Goal: Information Seeking & Learning: Learn about a topic

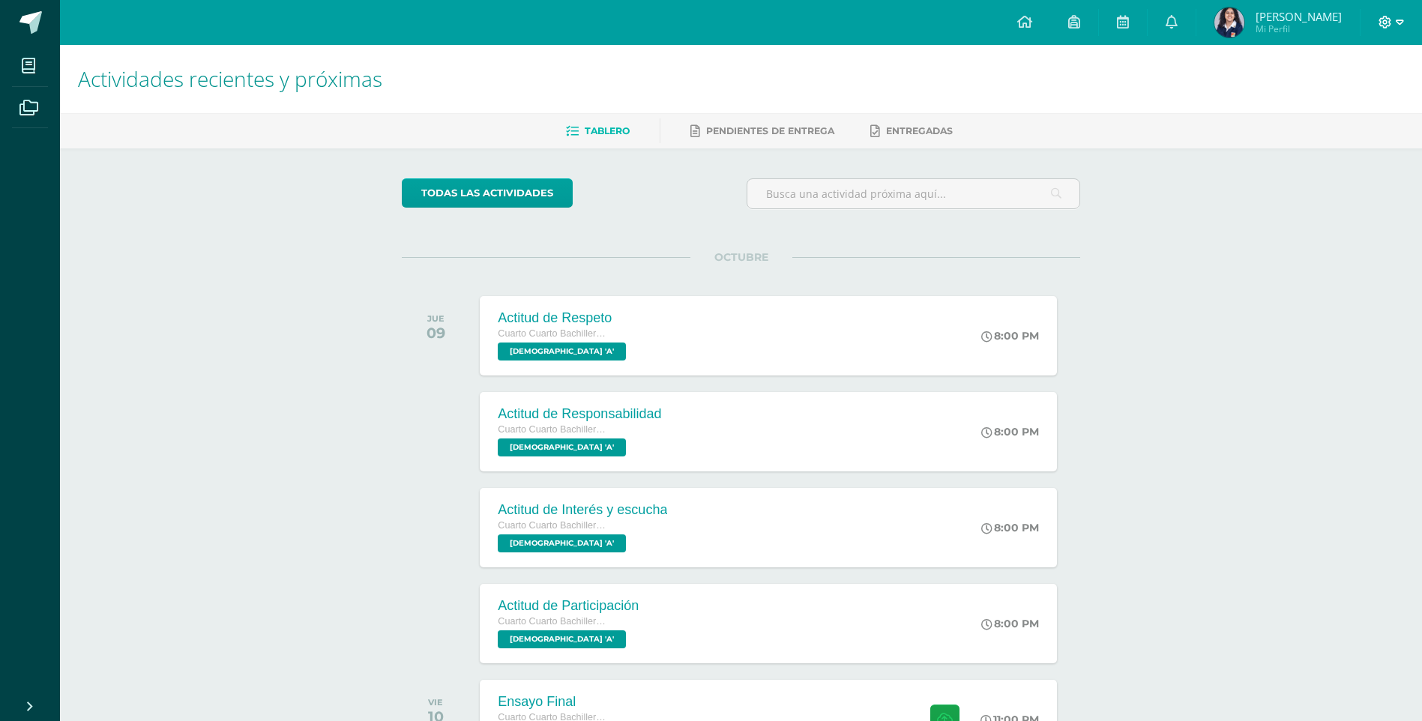
click at [1386, 28] on span at bounding box center [1390, 22] width 25 height 16
click at [1374, 101] on span "Cerrar sesión" at bounding box center [1352, 102] width 67 height 14
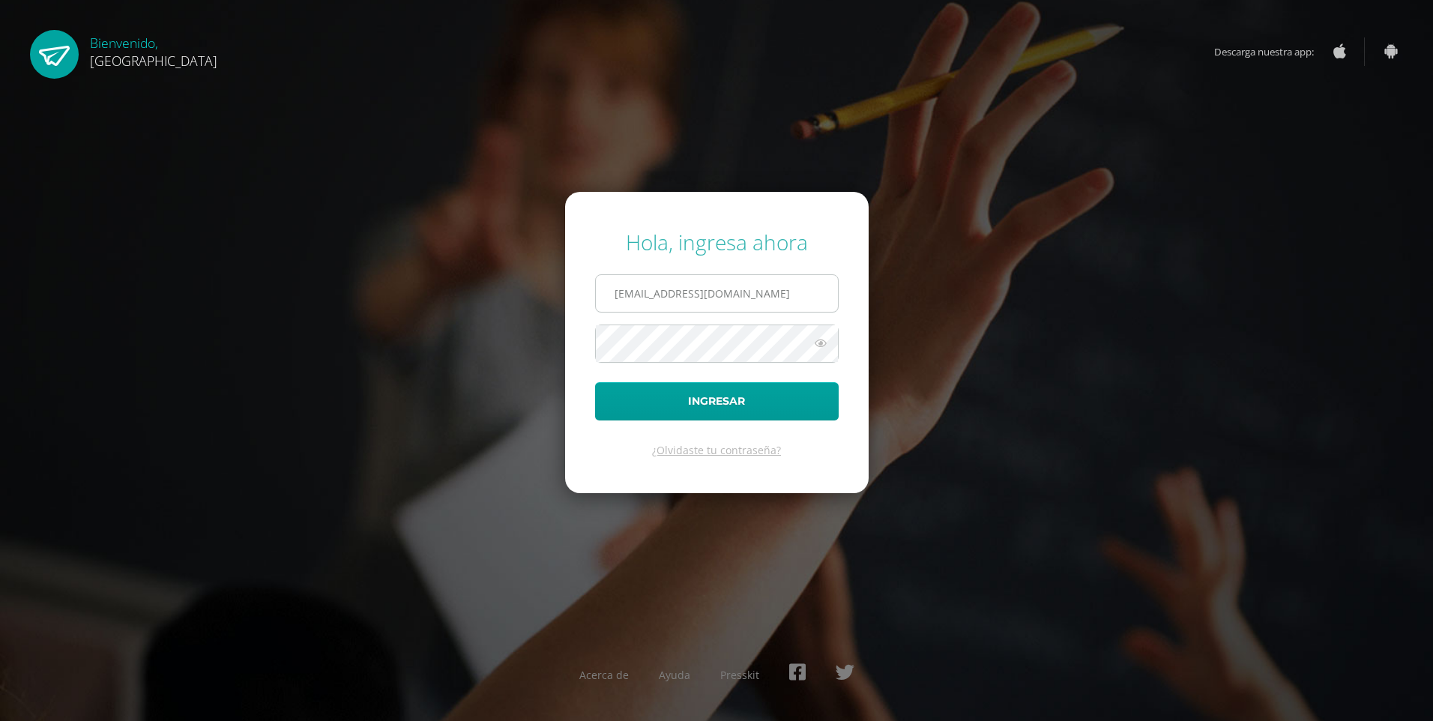
click at [722, 309] on input "[EMAIL_ADDRESS][DOMAIN_NAME]" at bounding box center [717, 293] width 242 height 37
drag, startPoint x: 728, startPoint y: 276, endPoint x: 728, endPoint y: 303, distance: 27.7
click at [728, 276] on input "2021208@colegiobelga.edu.gt" at bounding box center [717, 293] width 242 height 37
click at [721, 306] on input "2019244@colegiobelga.edu.gt" at bounding box center [717, 293] width 242 height 37
type input "2019784@colegiobelga.edu.gt"
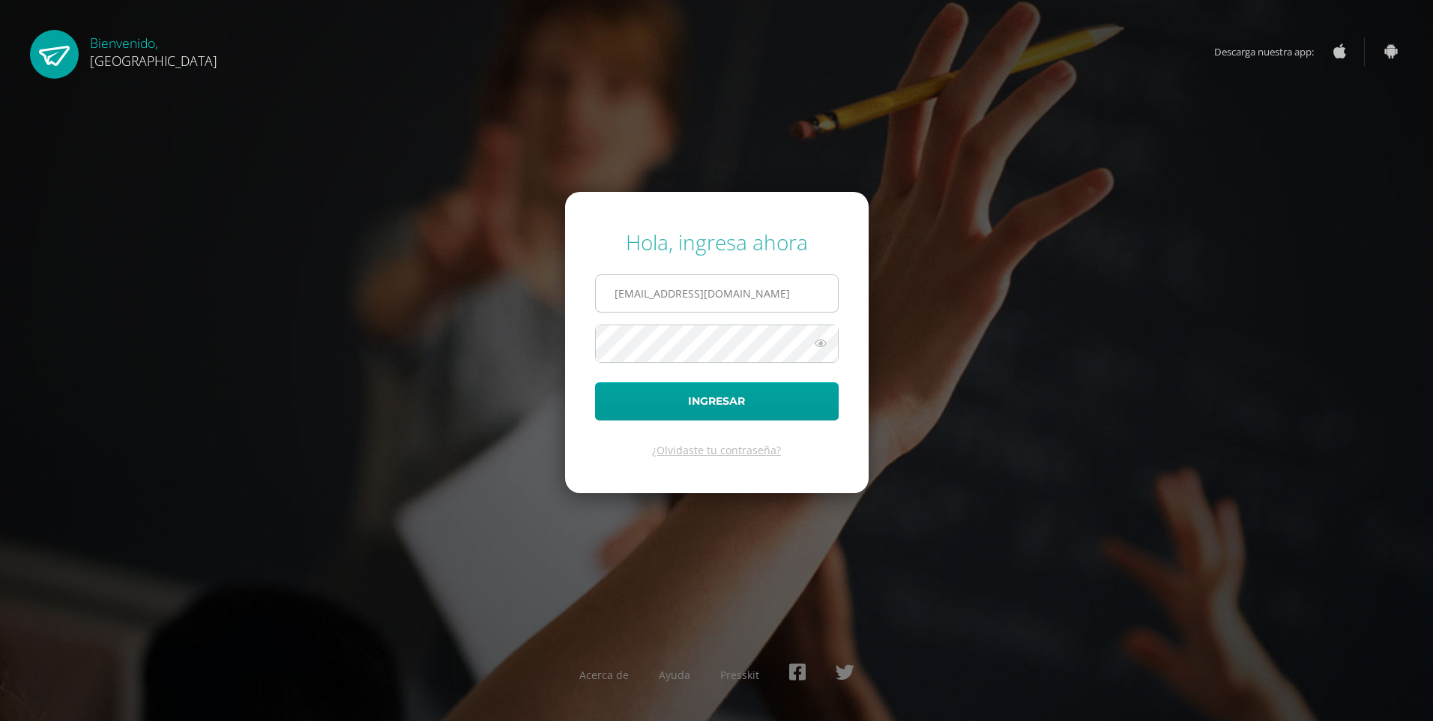
click at [595, 382] on button "Ingresar" at bounding box center [717, 401] width 244 height 38
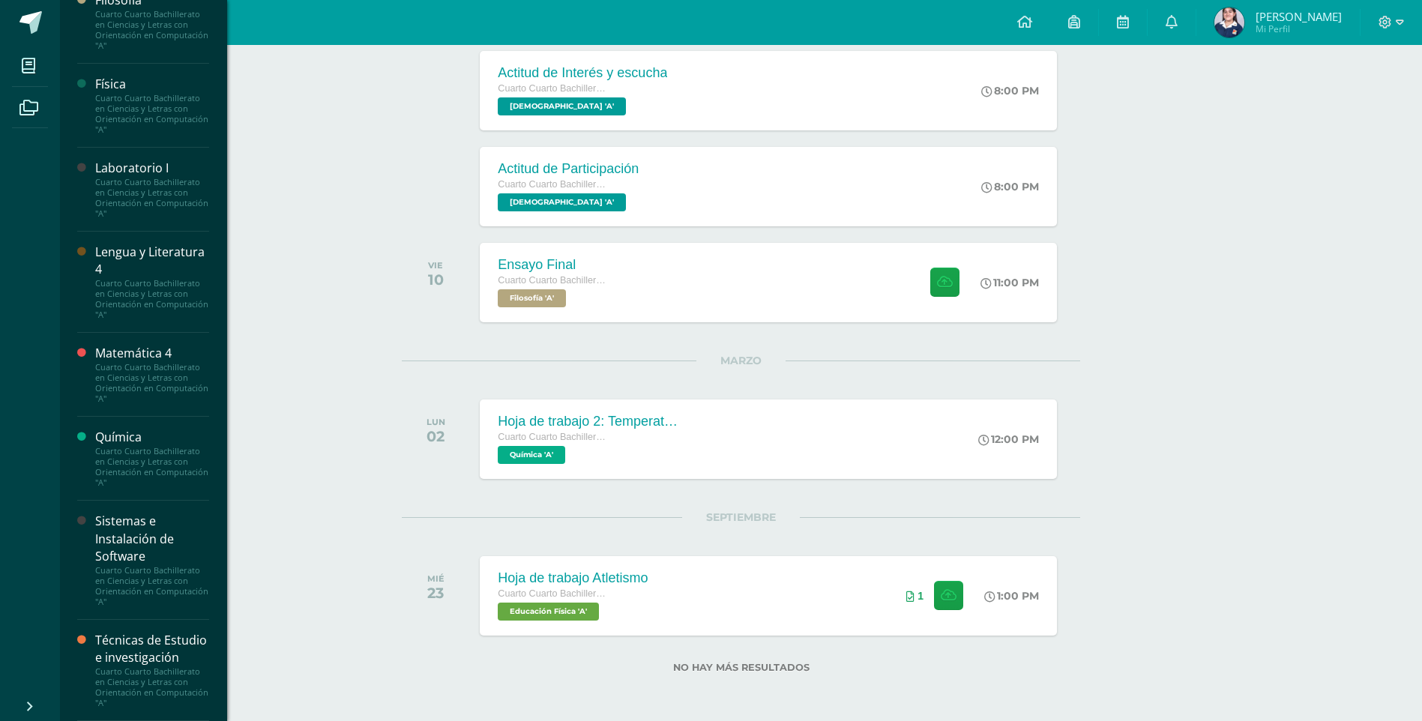
scroll to position [915, 0]
click at [151, 650] on div "Técnicas de Estudio e investigación" at bounding box center [152, 649] width 114 height 34
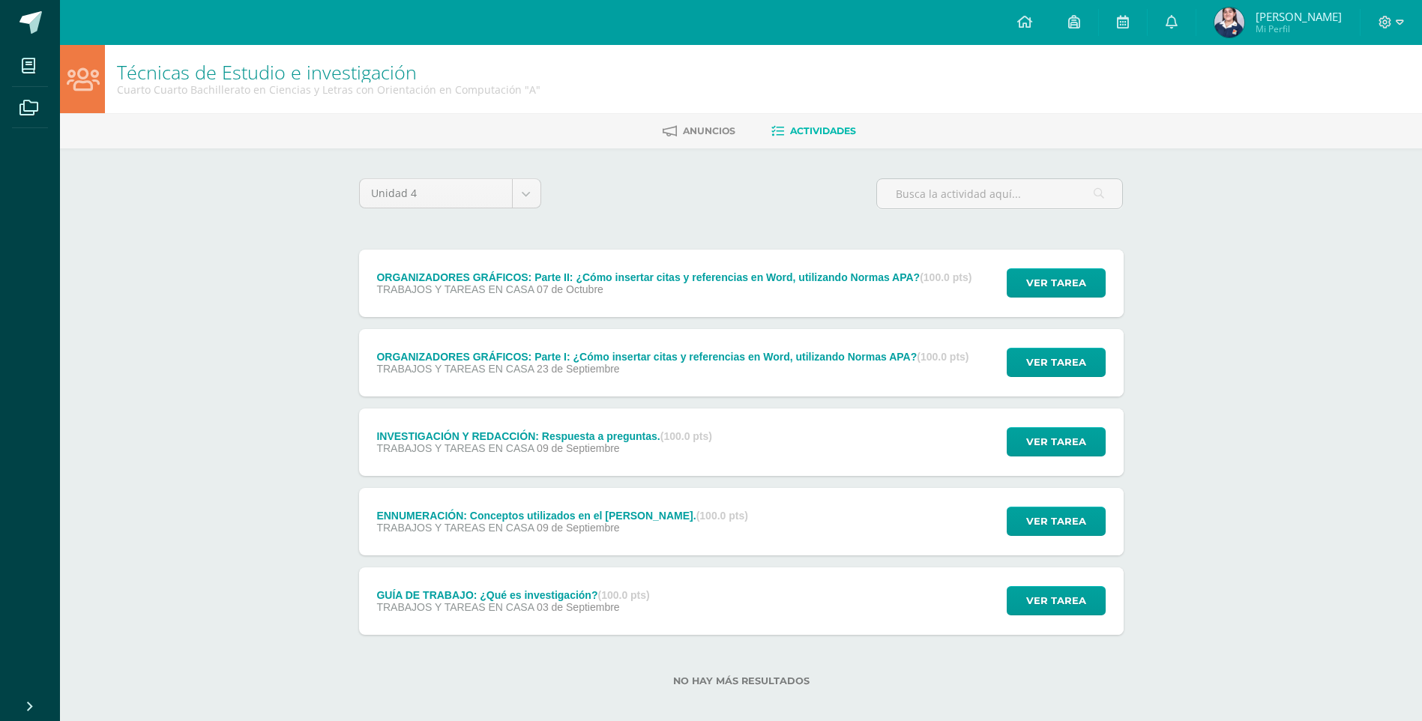
click at [561, 310] on div "ORGANIZADORES GRÁFICOS: Parte II: ¿Cómo insertar citas y referencias en Word, u…" at bounding box center [674, 283] width 631 height 67
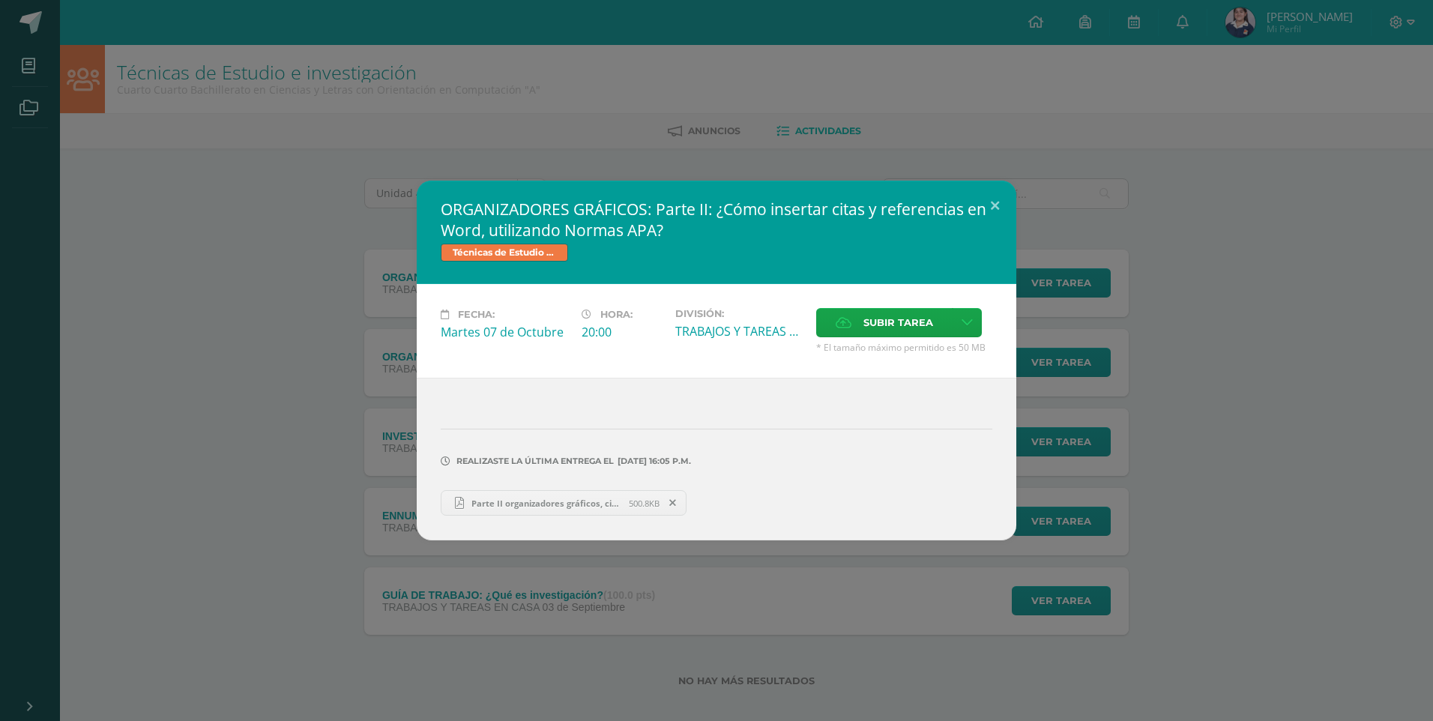
click at [552, 501] on span "Parte II organizadores gráficos, citas y referencias.pdf" at bounding box center [546, 503] width 165 height 11
click at [1016, 210] on div "ORGANIZADORES GRÁFICOS: Parte II: ¿Cómo insertar citas y referencias en Word, u…" at bounding box center [716, 361] width 1421 height 360
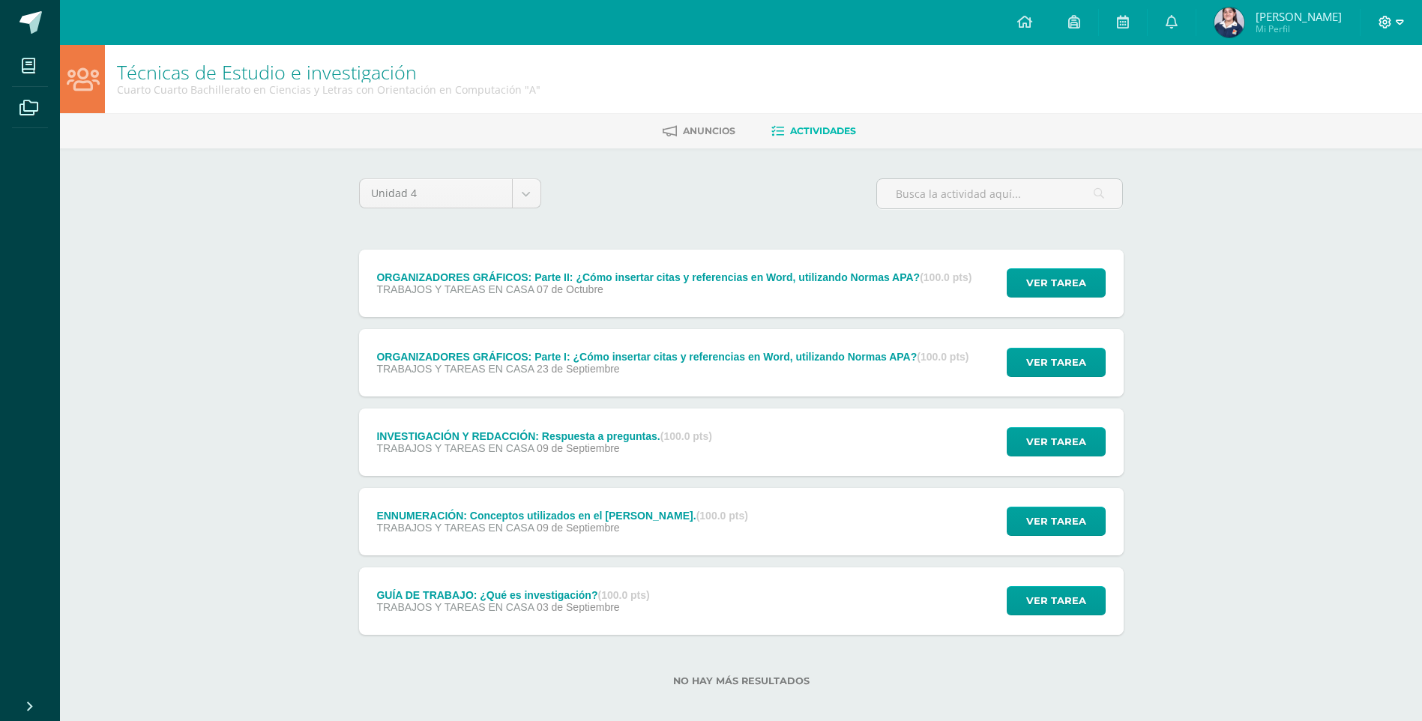
click at [1386, 30] on div at bounding box center [1390, 22] width 61 height 45
click at [1377, 29] on div at bounding box center [1390, 22] width 61 height 45
click at [1386, 25] on icon at bounding box center [1384, 22] width 13 height 13
drag, startPoint x: 1375, startPoint y: 105, endPoint x: 1361, endPoint y: 113, distance: 16.5
click at [1375, 105] on span "Cerrar sesión" at bounding box center [1352, 102] width 67 height 14
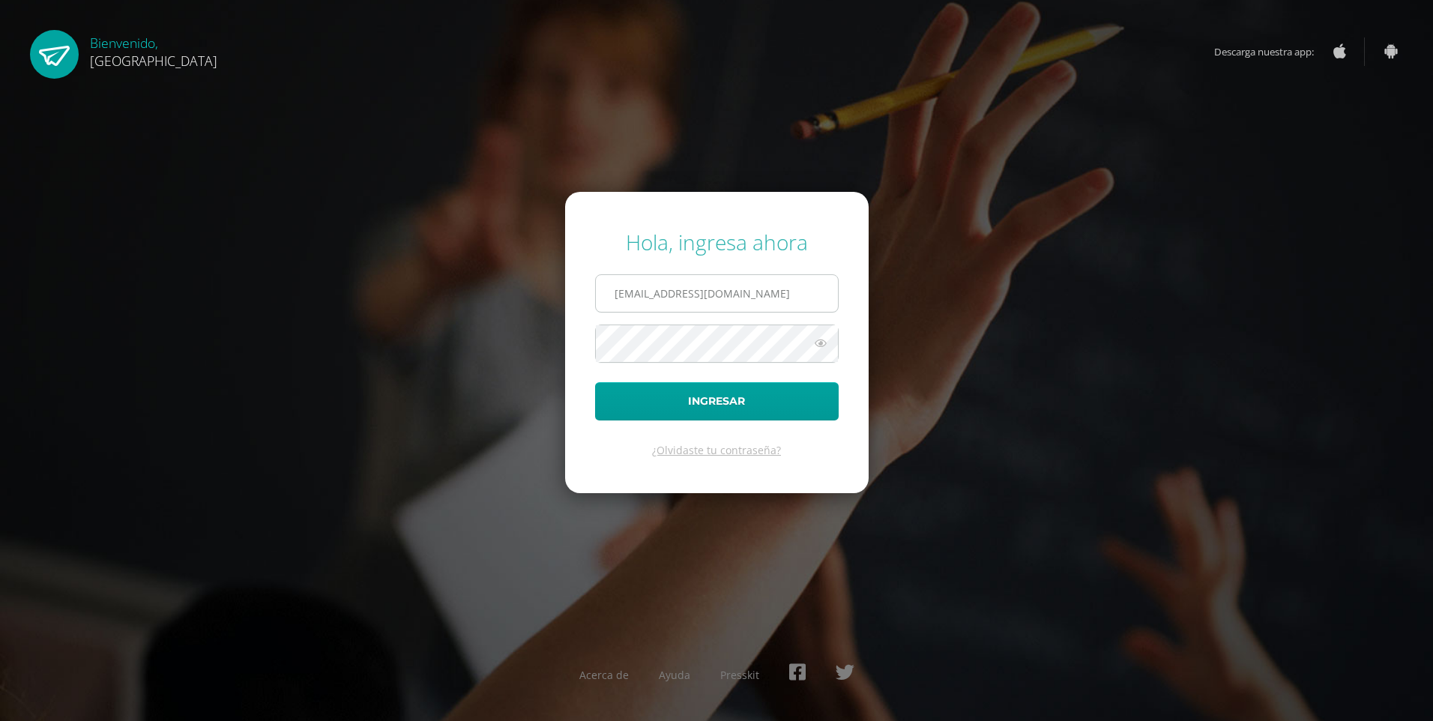
click at [617, 298] on input "[EMAIL_ADDRESS][DOMAIN_NAME]" at bounding box center [717, 293] width 242 height 37
drag, startPoint x: 715, startPoint y: 287, endPoint x: 715, endPoint y: 304, distance: 17.2
click at [715, 287] on input "[EMAIL_ADDRESS][DOMAIN_NAME]" at bounding box center [717, 293] width 242 height 37
type input "[EMAIL_ADDRESS][DOMAIN_NAME]"
click at [595, 382] on button "Ingresar" at bounding box center [717, 401] width 244 height 38
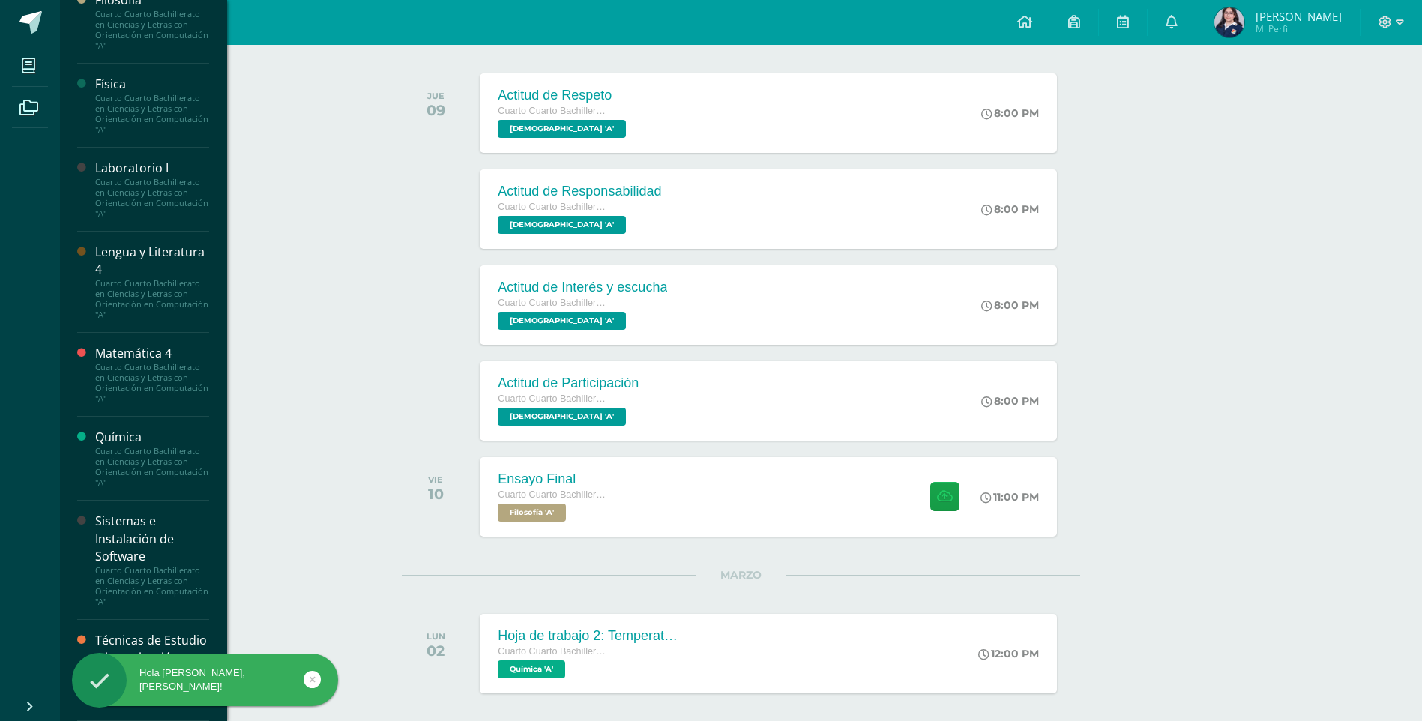
scroll to position [289, 0]
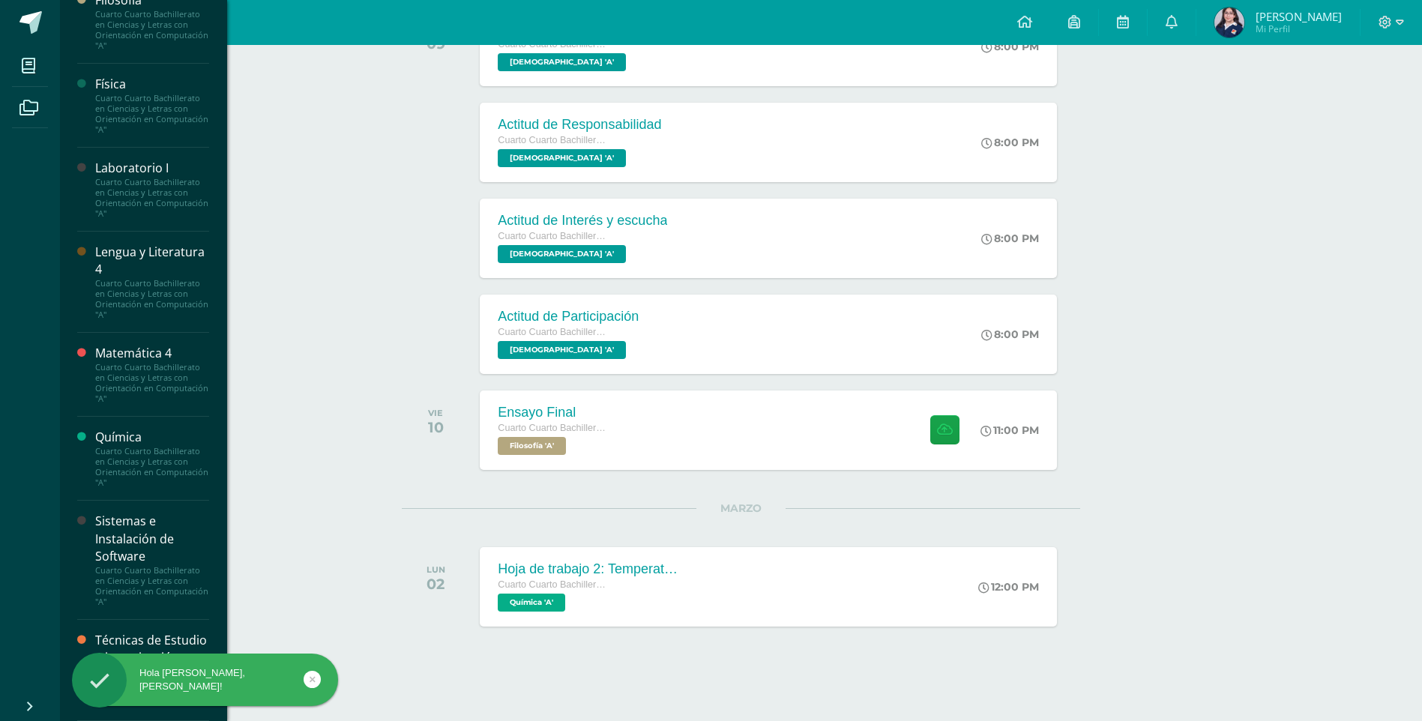
click at [152, 632] on div "Técnicas de Estudio e investigación" at bounding box center [152, 649] width 114 height 34
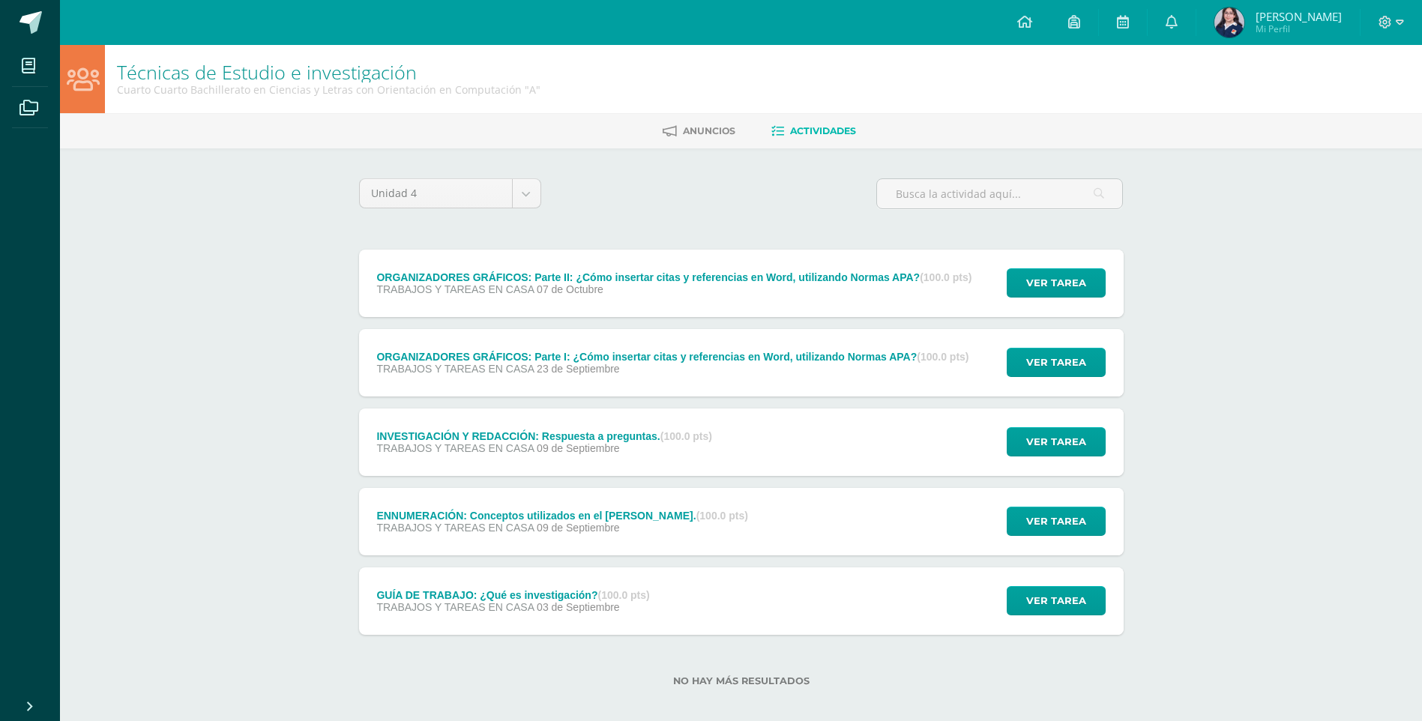
click at [545, 289] on span "07 de Octubre" at bounding box center [570, 289] width 67 height 12
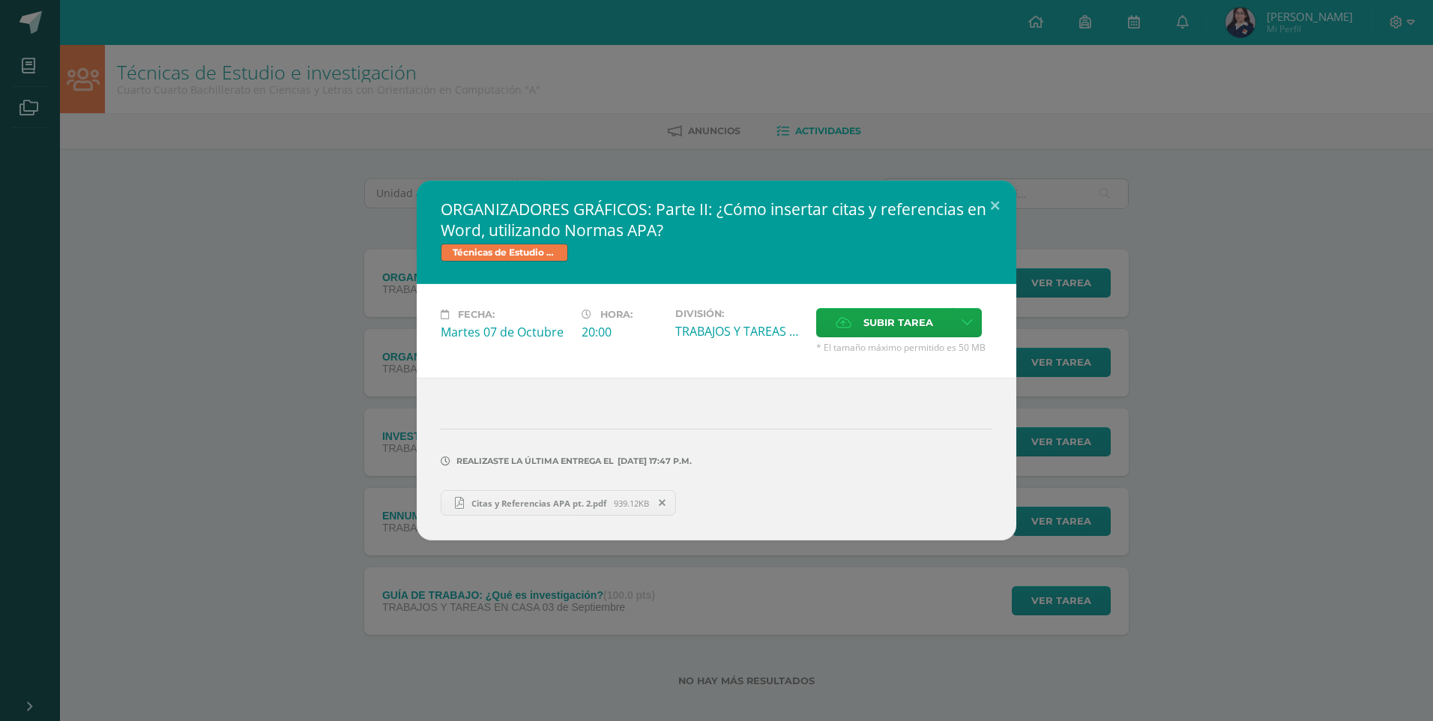
click at [546, 514] on link "Citas y Referencias APA pt. 2.pdf 939.12KB" at bounding box center [558, 502] width 235 height 25
click at [999, 195] on button at bounding box center [994, 206] width 43 height 51
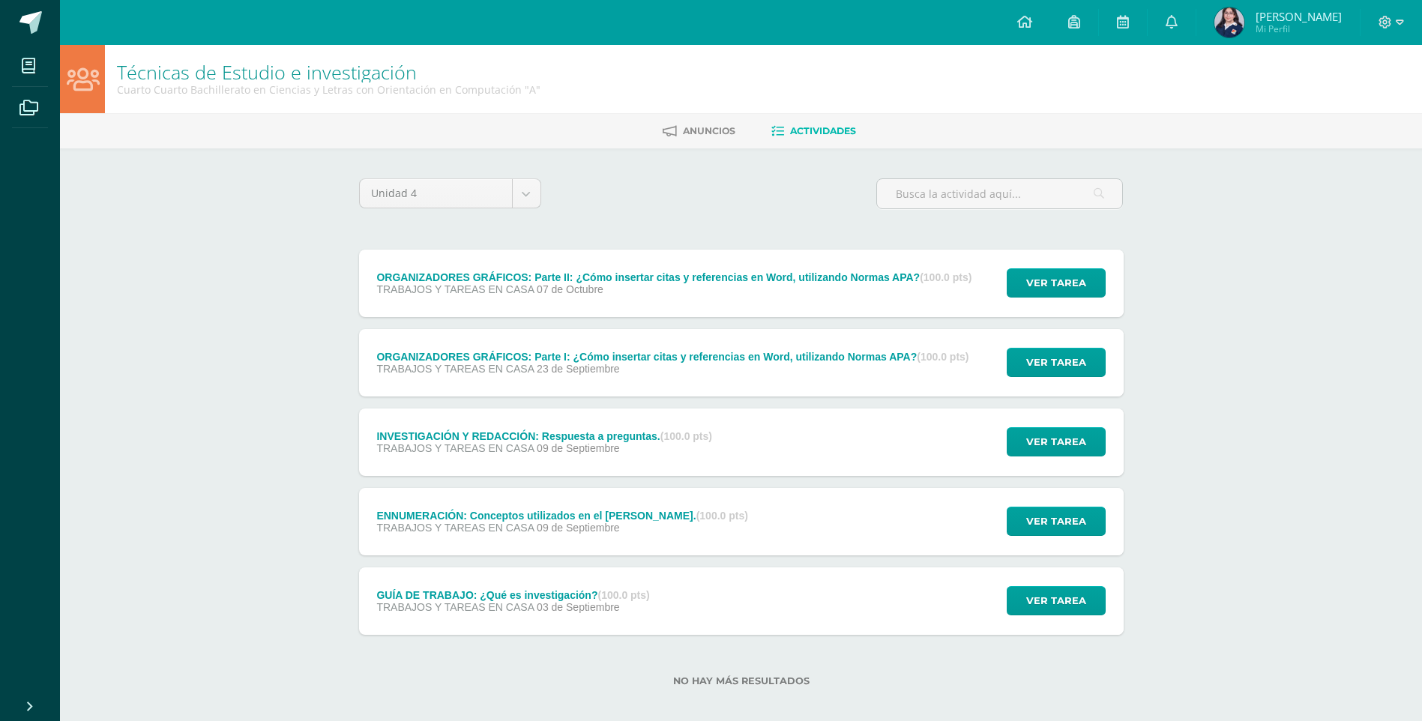
click at [1369, 29] on div at bounding box center [1390, 22] width 61 height 45
click at [1384, 29] on span at bounding box center [1390, 22] width 25 height 16
click at [1371, 104] on span "Cerrar sesión" at bounding box center [1352, 102] width 67 height 14
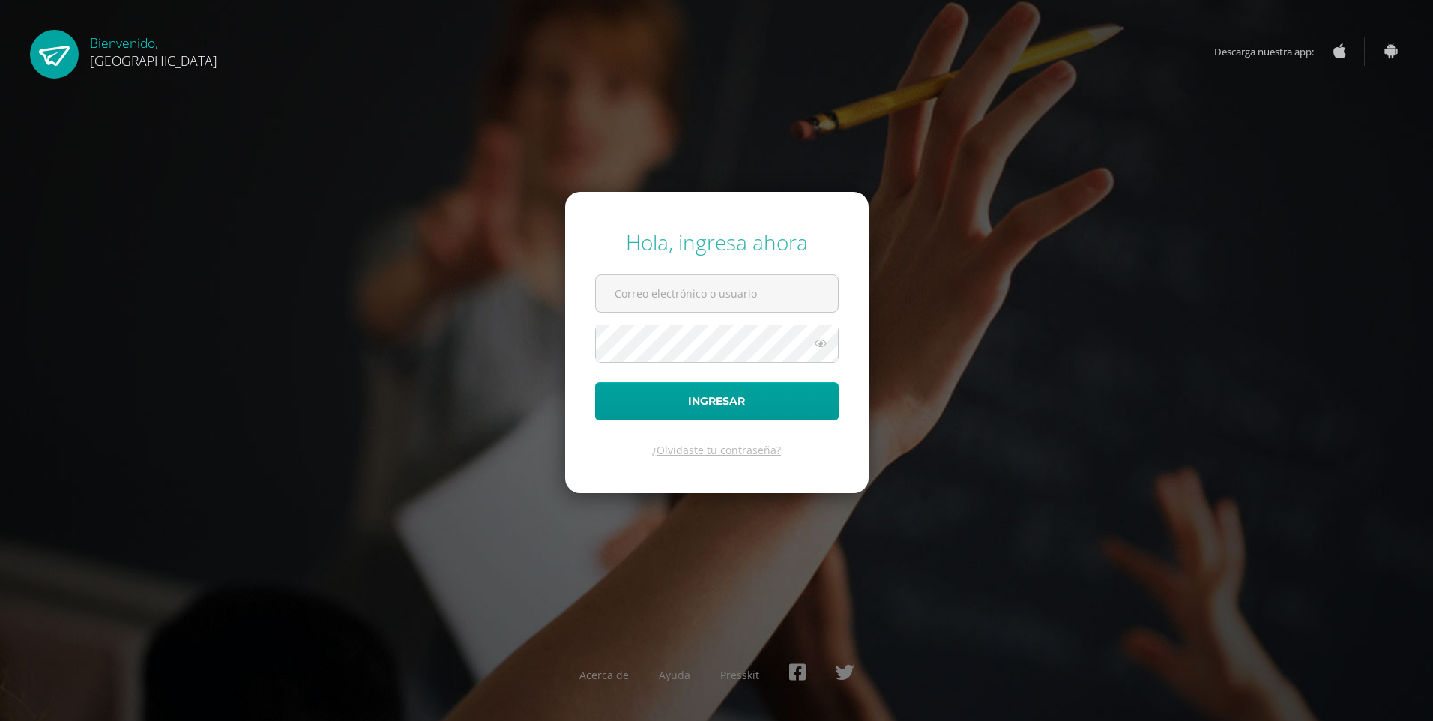
type input "2021208@colegiobelga.edu.gt"
click at [595, 382] on button "Ingresar" at bounding box center [717, 401] width 244 height 38
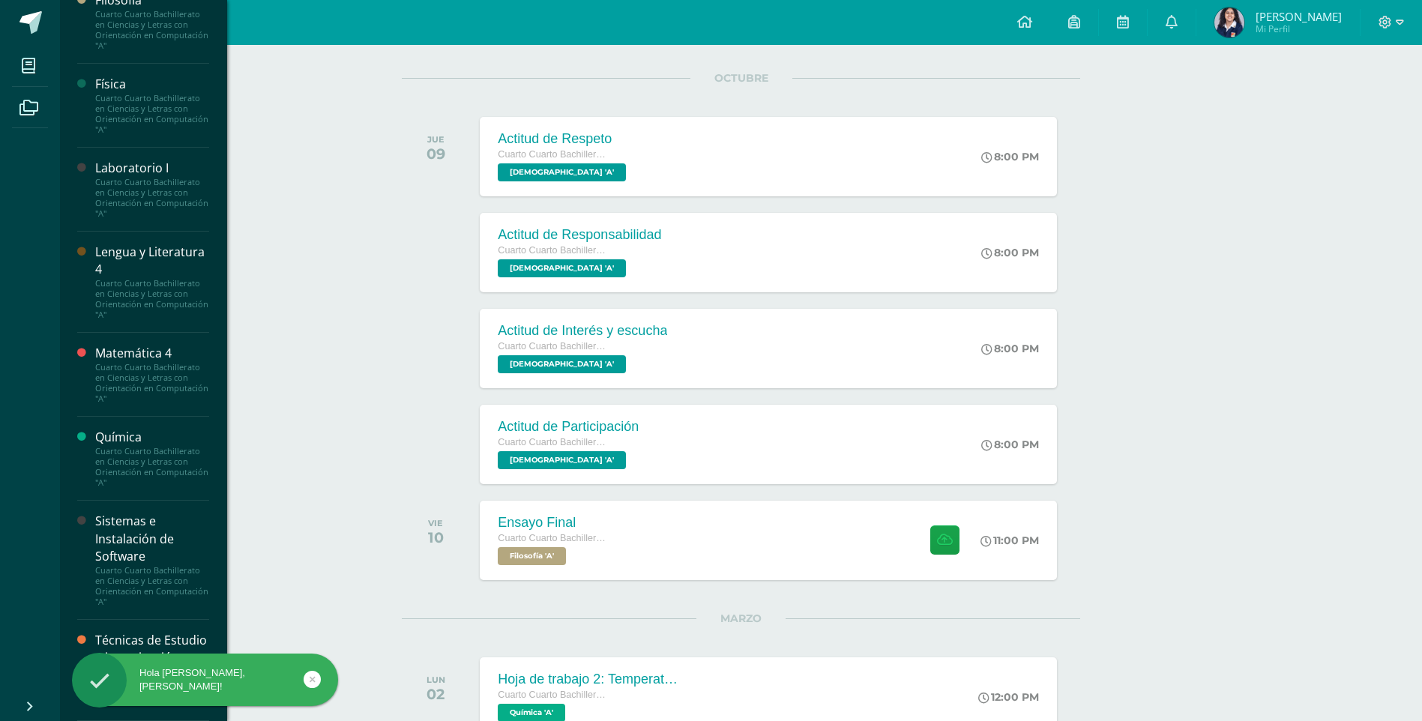
scroll to position [289, 0]
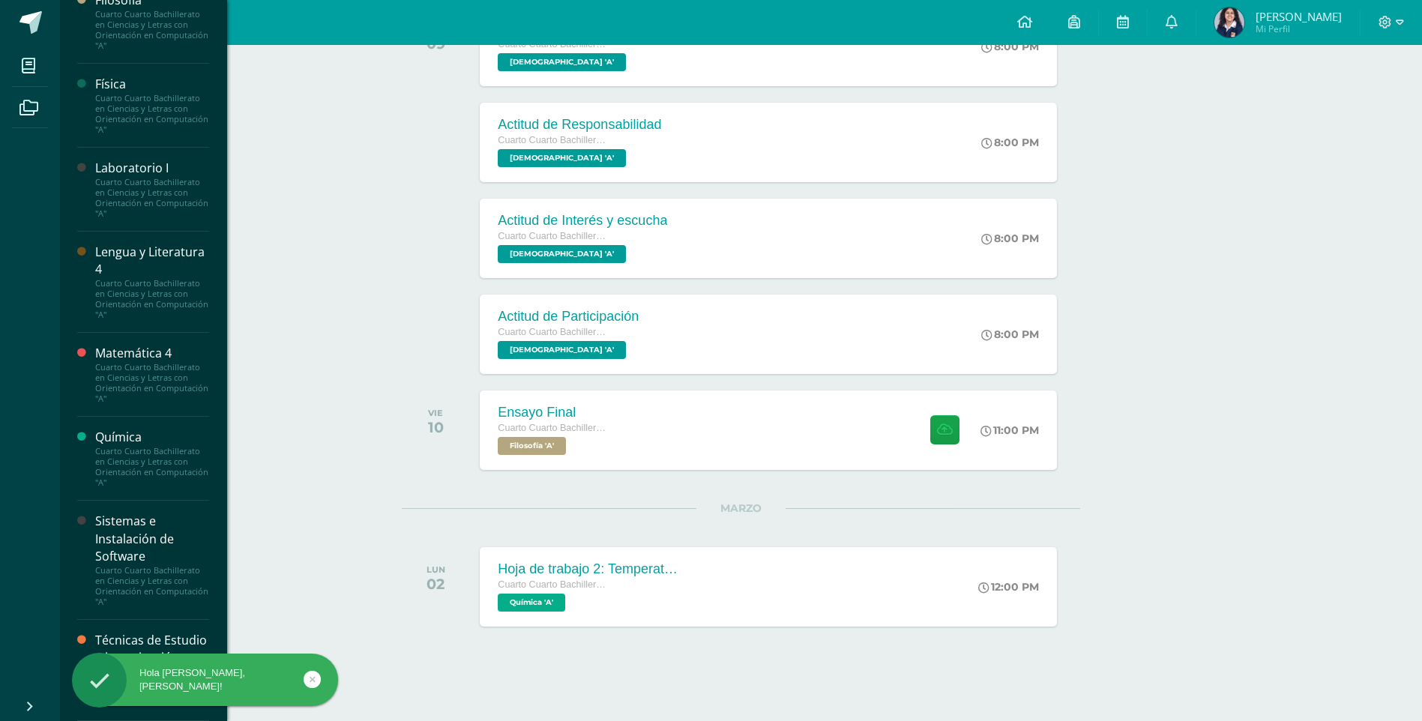
click at [159, 632] on div "Técnicas de Estudio e investigación" at bounding box center [152, 649] width 114 height 34
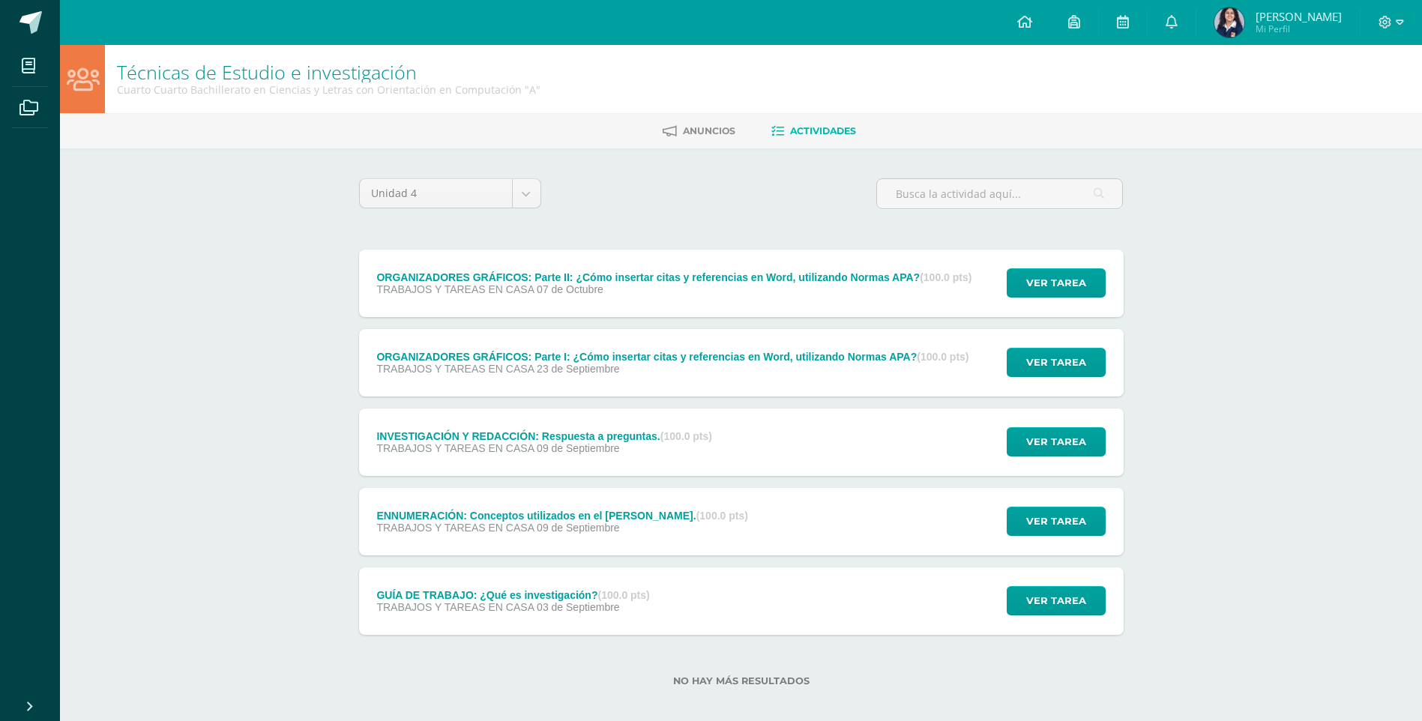
click at [723, 279] on div "ORGANIZADORES GRÁFICOS: Parte II: ¿Cómo insertar citas y referencias en Word, u…" at bounding box center [673, 277] width 595 height 12
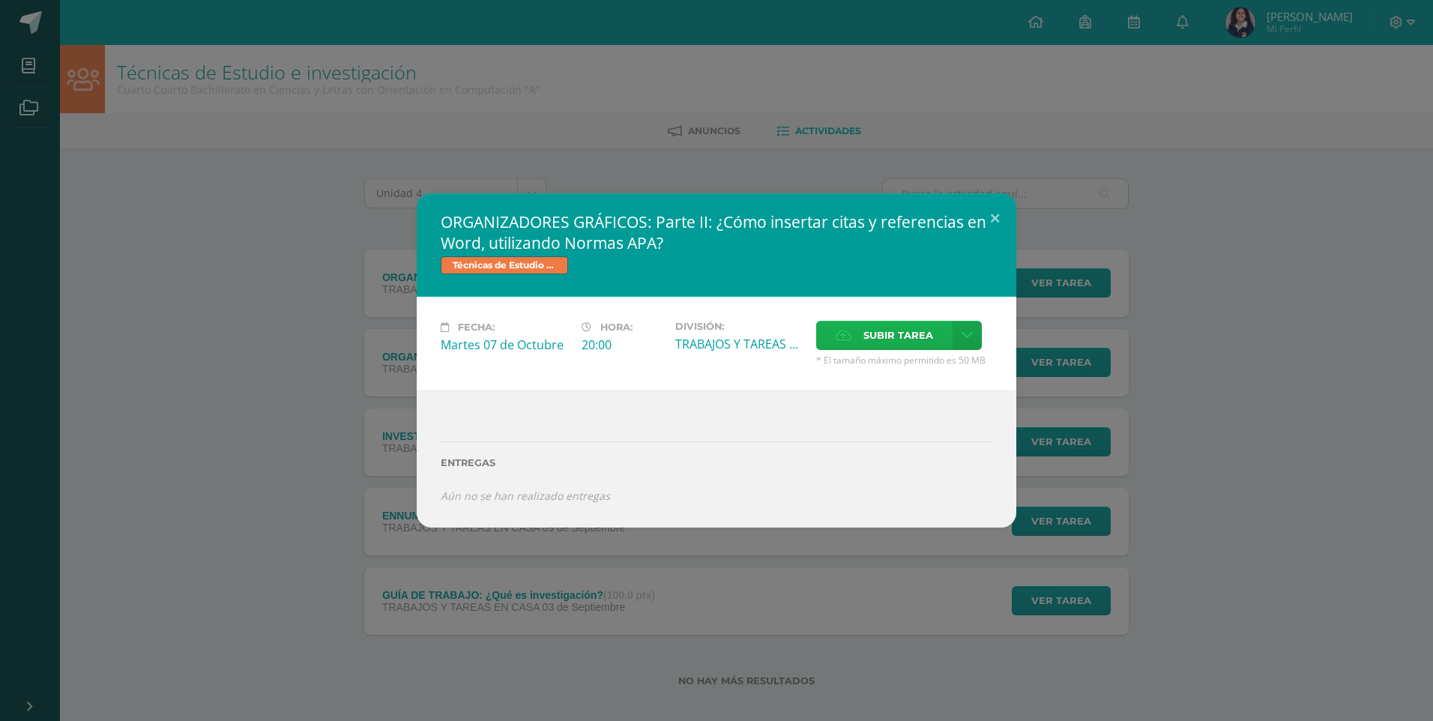
click at [898, 327] on span "Subir tarea" at bounding box center [898, 335] width 70 height 28
click at [0, 0] on input "Subir tarea" at bounding box center [0, 0] width 0 height 0
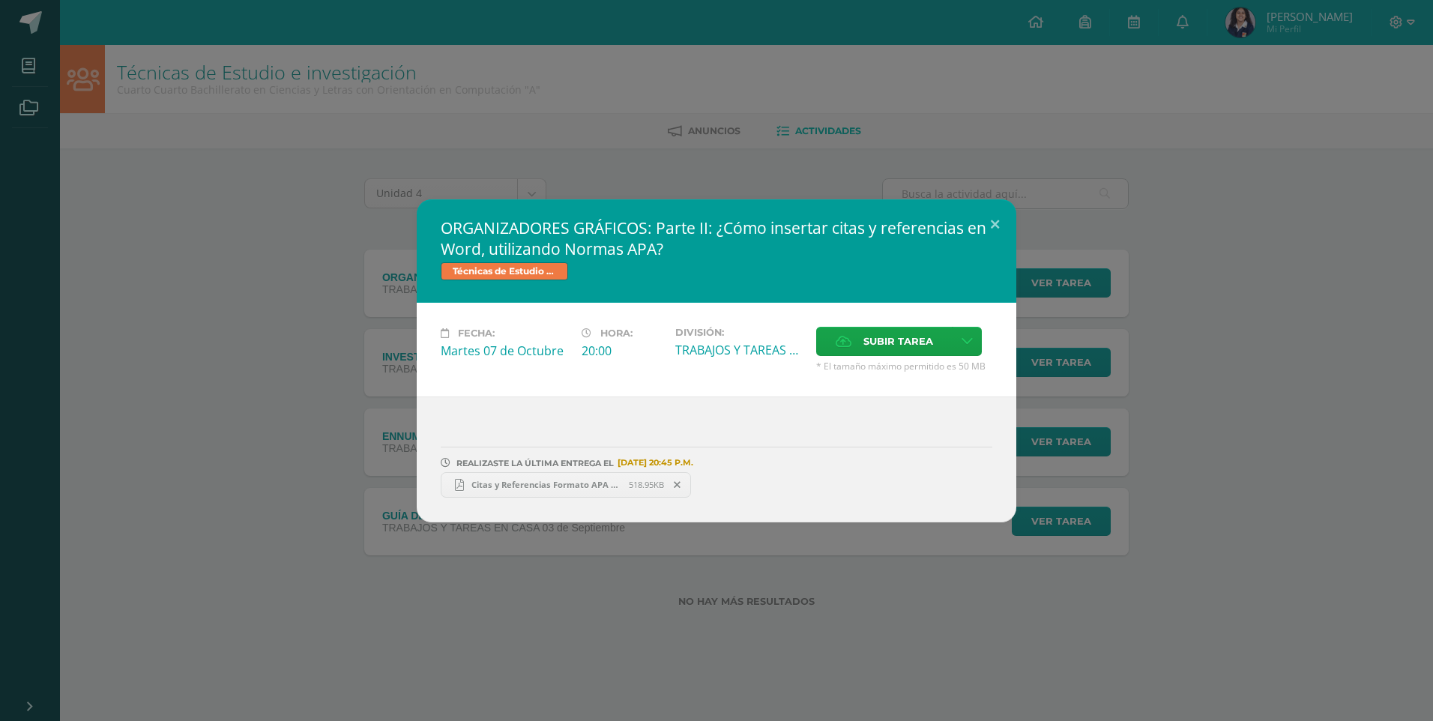
click at [578, 488] on span "Citas y Referencias Formato APA Séptima Edición.pdf" at bounding box center [546, 484] width 165 height 11
